Goal: Information Seeking & Learning: Compare options

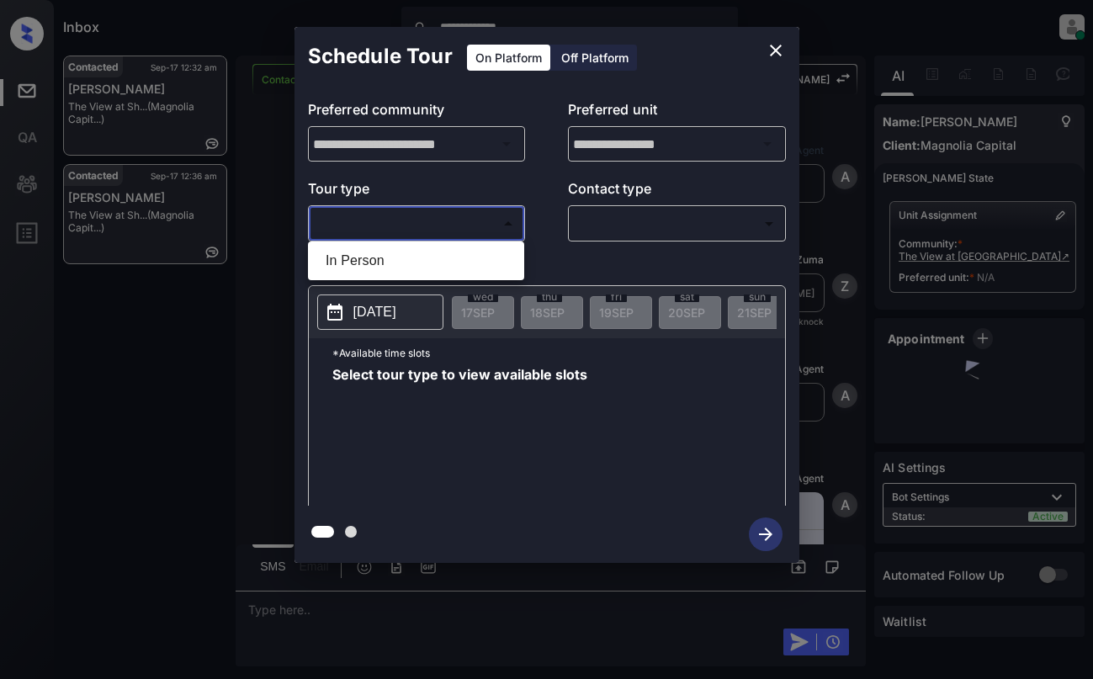
scroll to position [1506, 0]
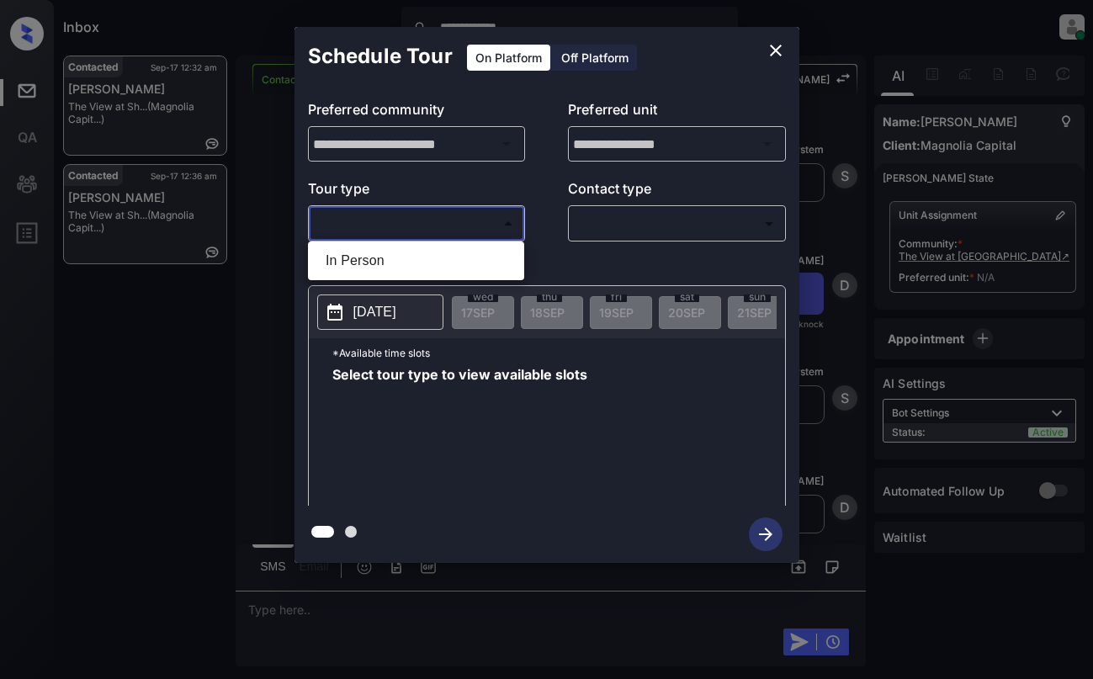
click at [764, 51] on div at bounding box center [546, 339] width 1093 height 679
click at [770, 51] on icon "close" at bounding box center [776, 50] width 20 height 20
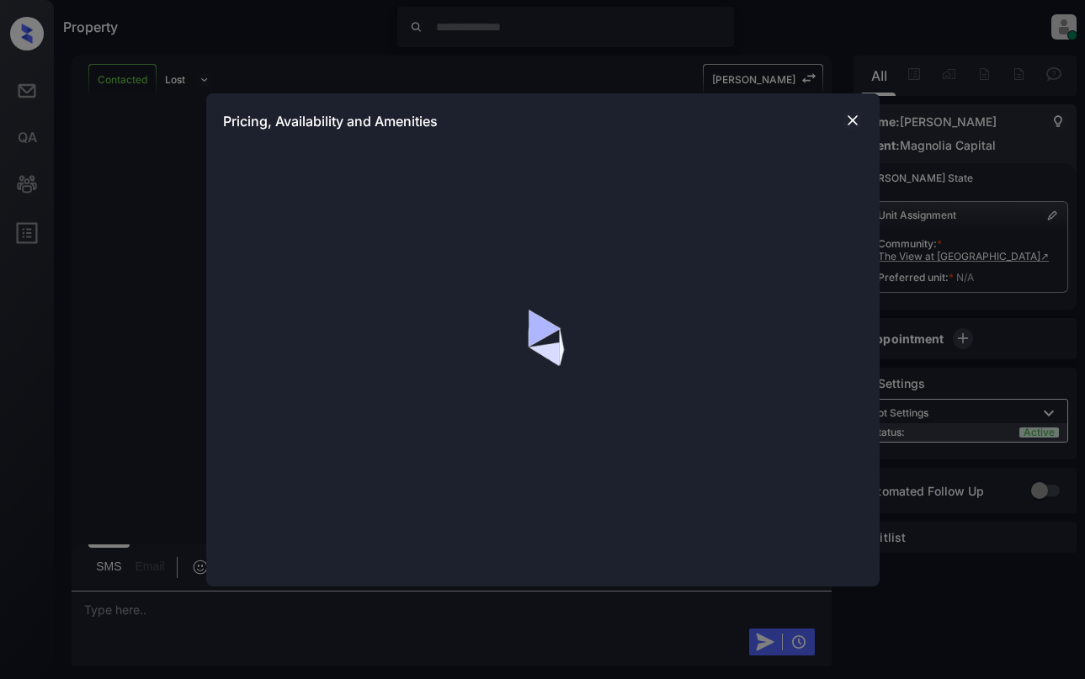
scroll to position [2739, 0]
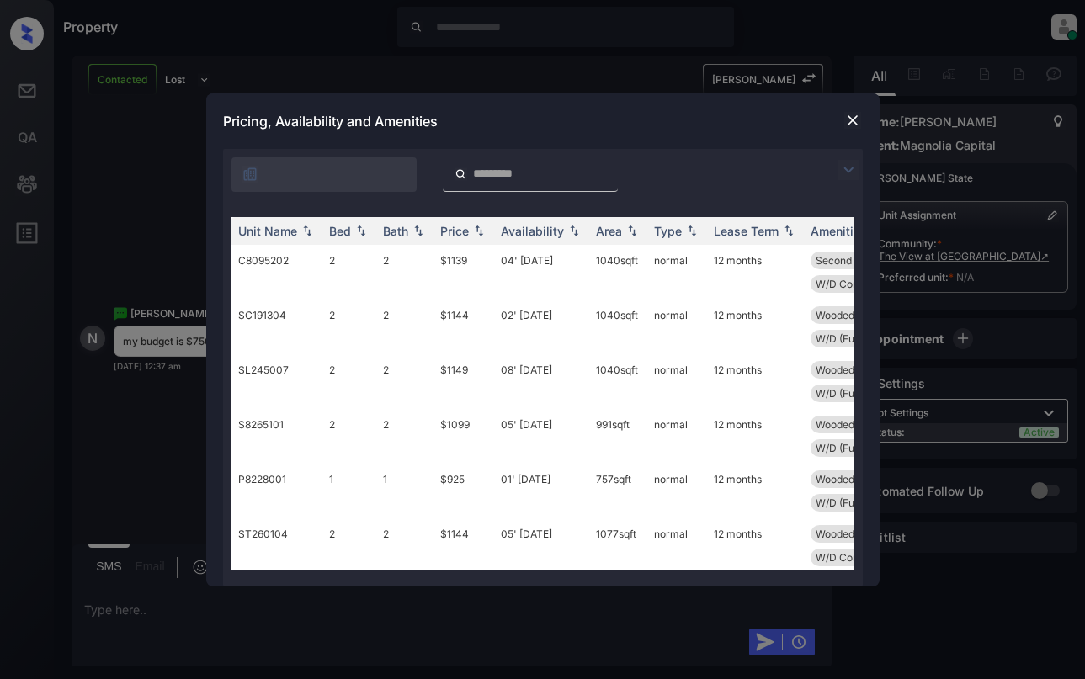
click at [848, 168] on img at bounding box center [848, 170] width 20 height 20
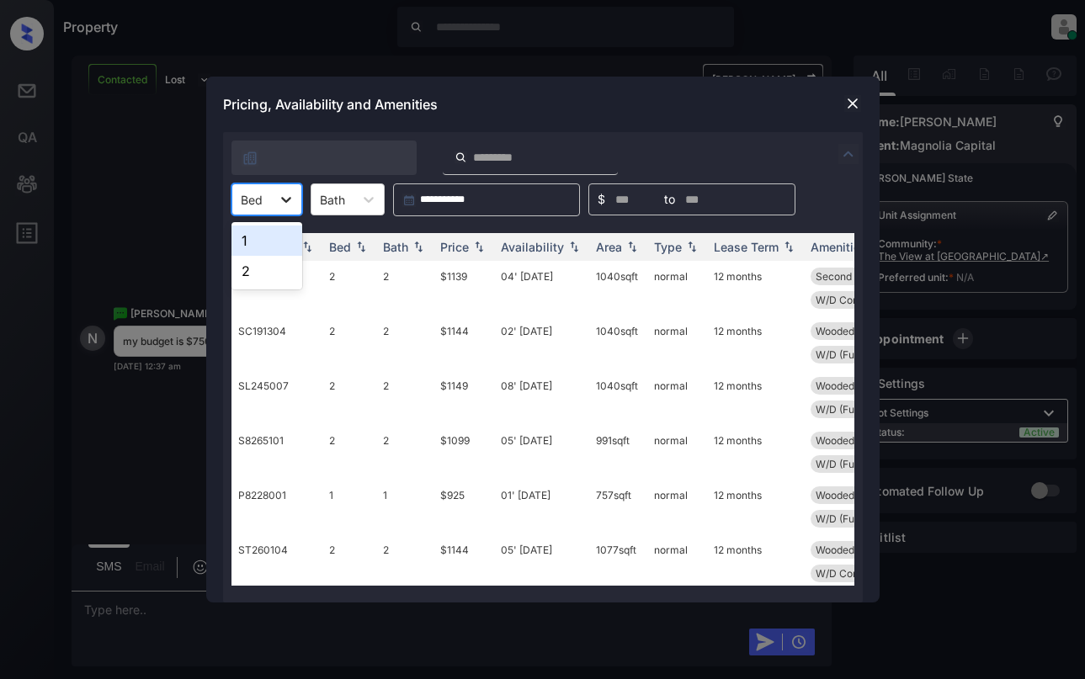
click at [283, 200] on icon at bounding box center [286, 200] width 10 height 6
click at [265, 273] on div "2" at bounding box center [266, 271] width 71 height 30
click at [457, 244] on div "Price" at bounding box center [454, 247] width 29 height 14
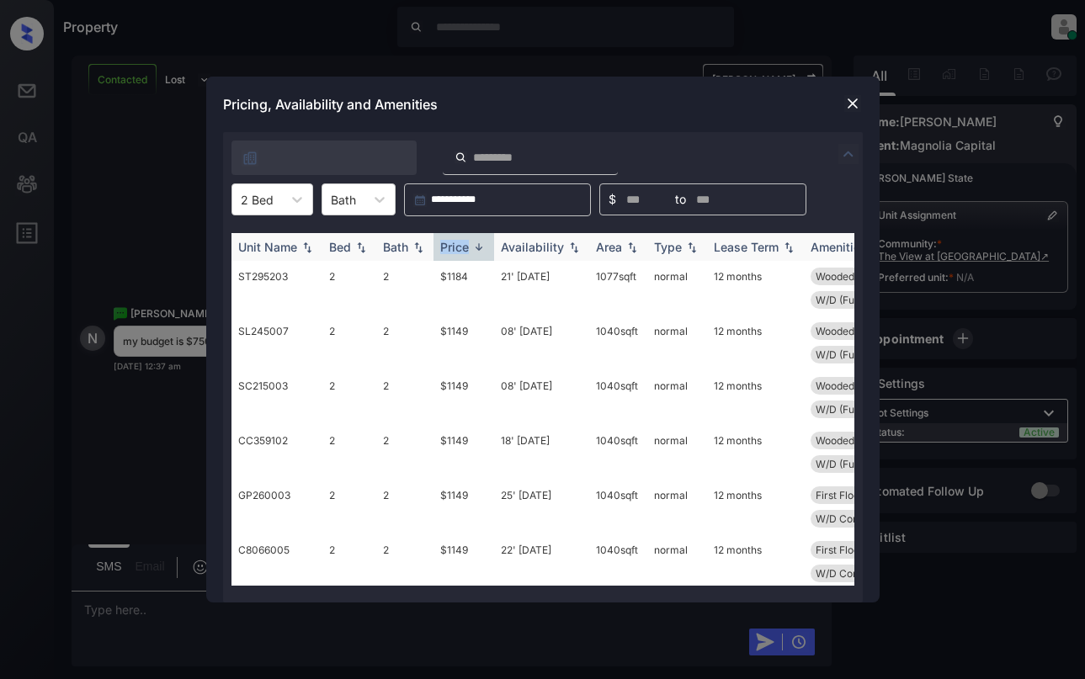
click at [457, 244] on div "Price" at bounding box center [454, 247] width 29 height 14
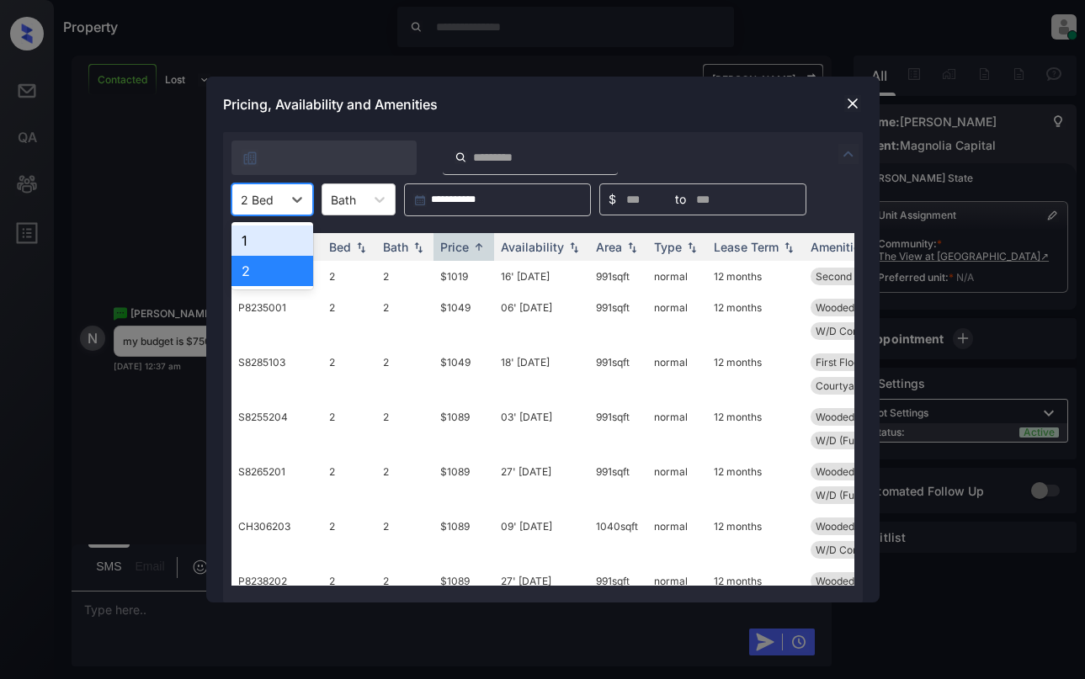
click at [252, 198] on div at bounding box center [257, 200] width 33 height 18
click at [310, 244] on div "1" at bounding box center [272, 241] width 82 height 30
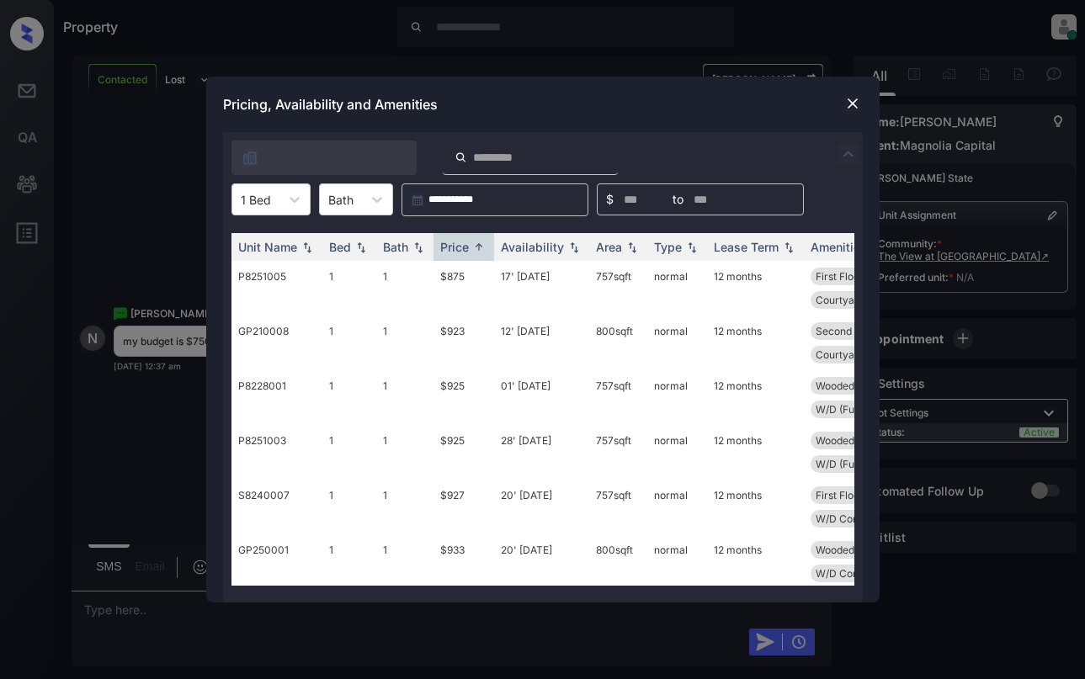
click at [998, 381] on div "**********" at bounding box center [542, 339] width 1085 height 679
click at [855, 109] on img at bounding box center [852, 103] width 17 height 17
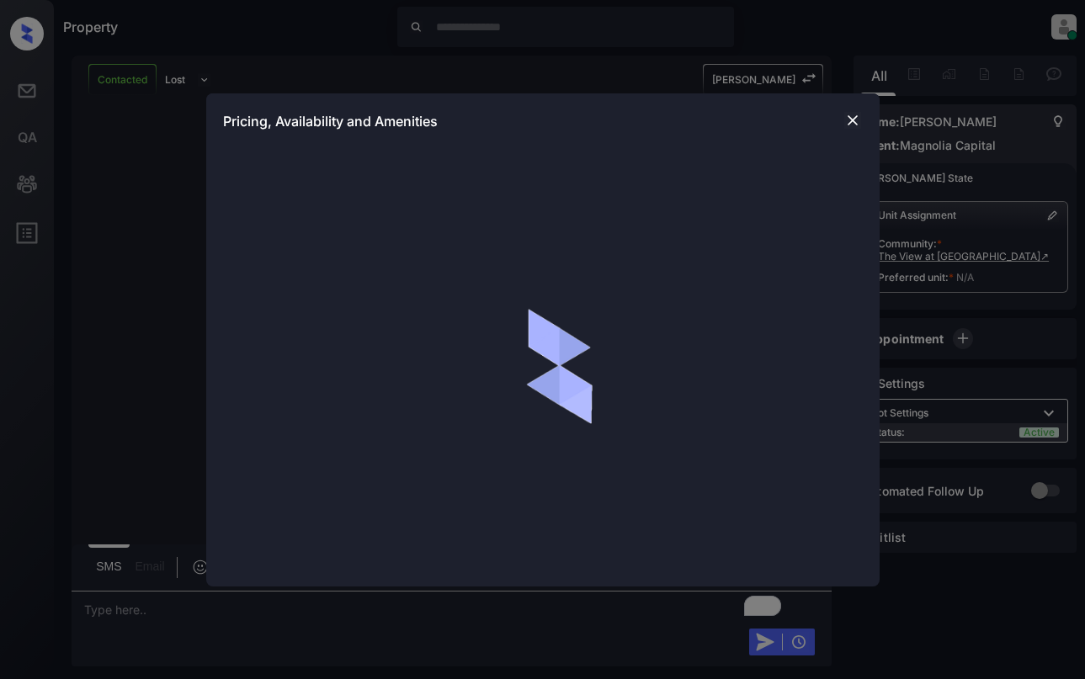
scroll to position [3396, 0]
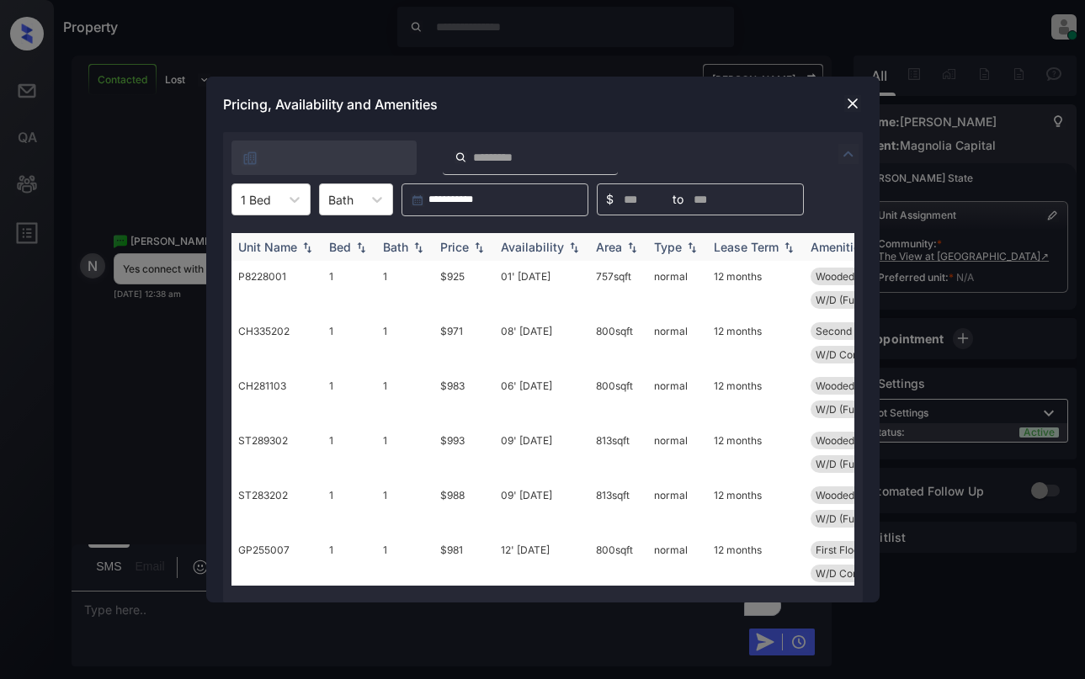
click at [465, 242] on div "Price" at bounding box center [454, 247] width 29 height 14
click at [465, 275] on td "$875" at bounding box center [463, 288] width 61 height 55
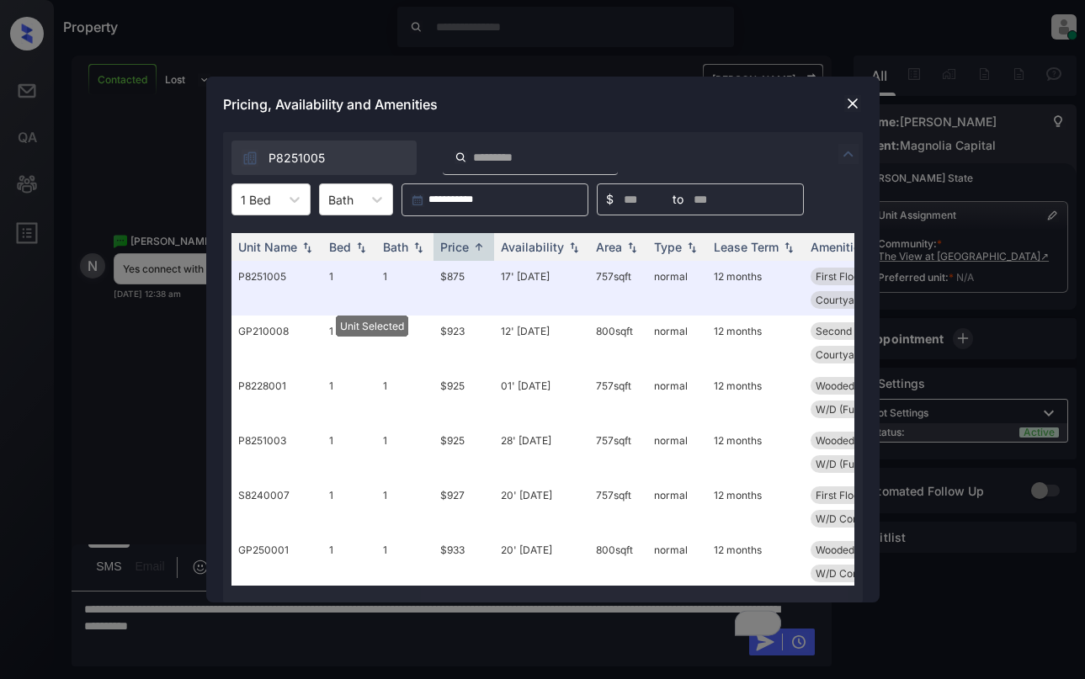
click at [852, 104] on img at bounding box center [852, 103] width 17 height 17
